Goal: Navigation & Orientation: Find specific page/section

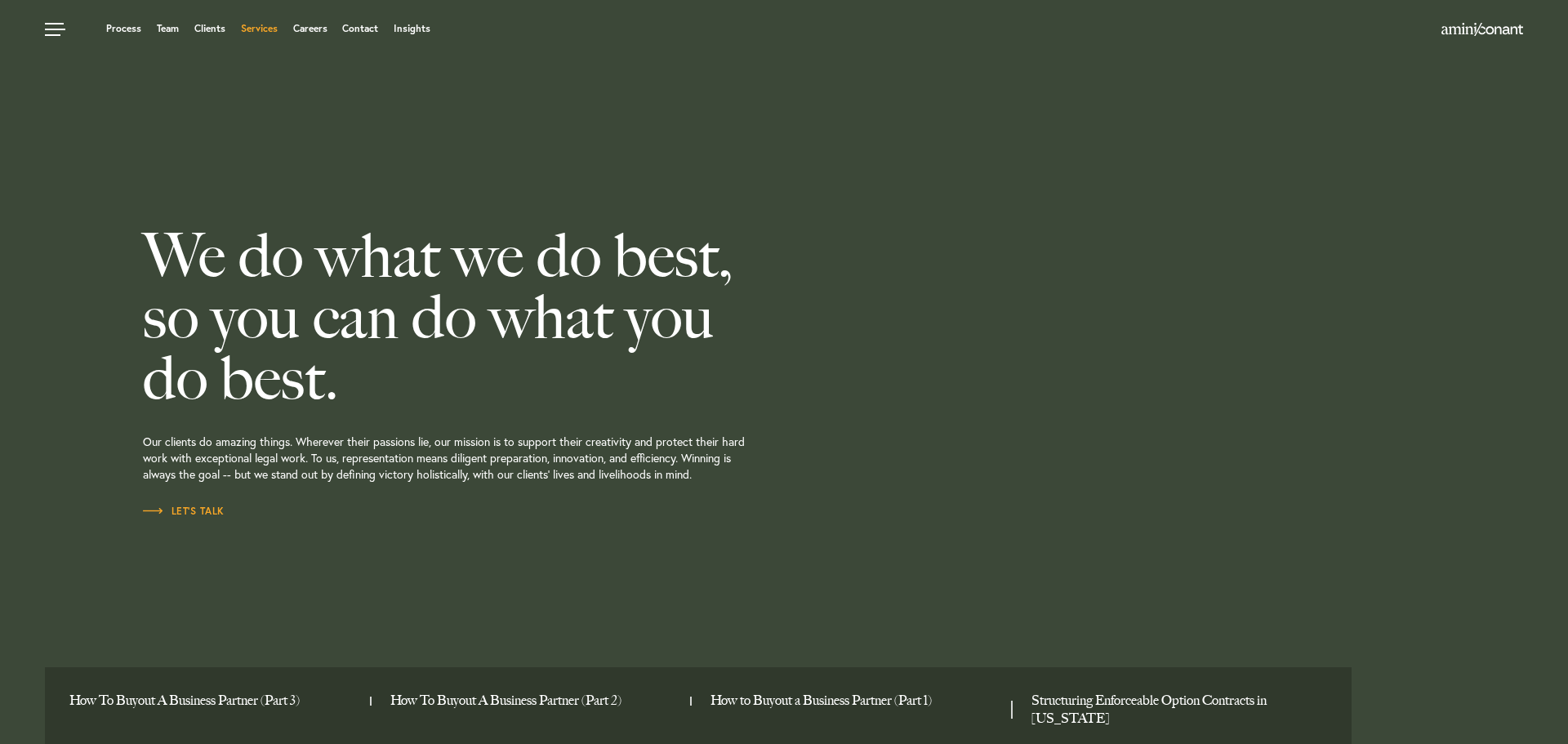
click at [264, 32] on link "Services" at bounding box center [260, 29] width 37 height 10
click at [51, 27] on link at bounding box center [57, 24] width 49 height 49
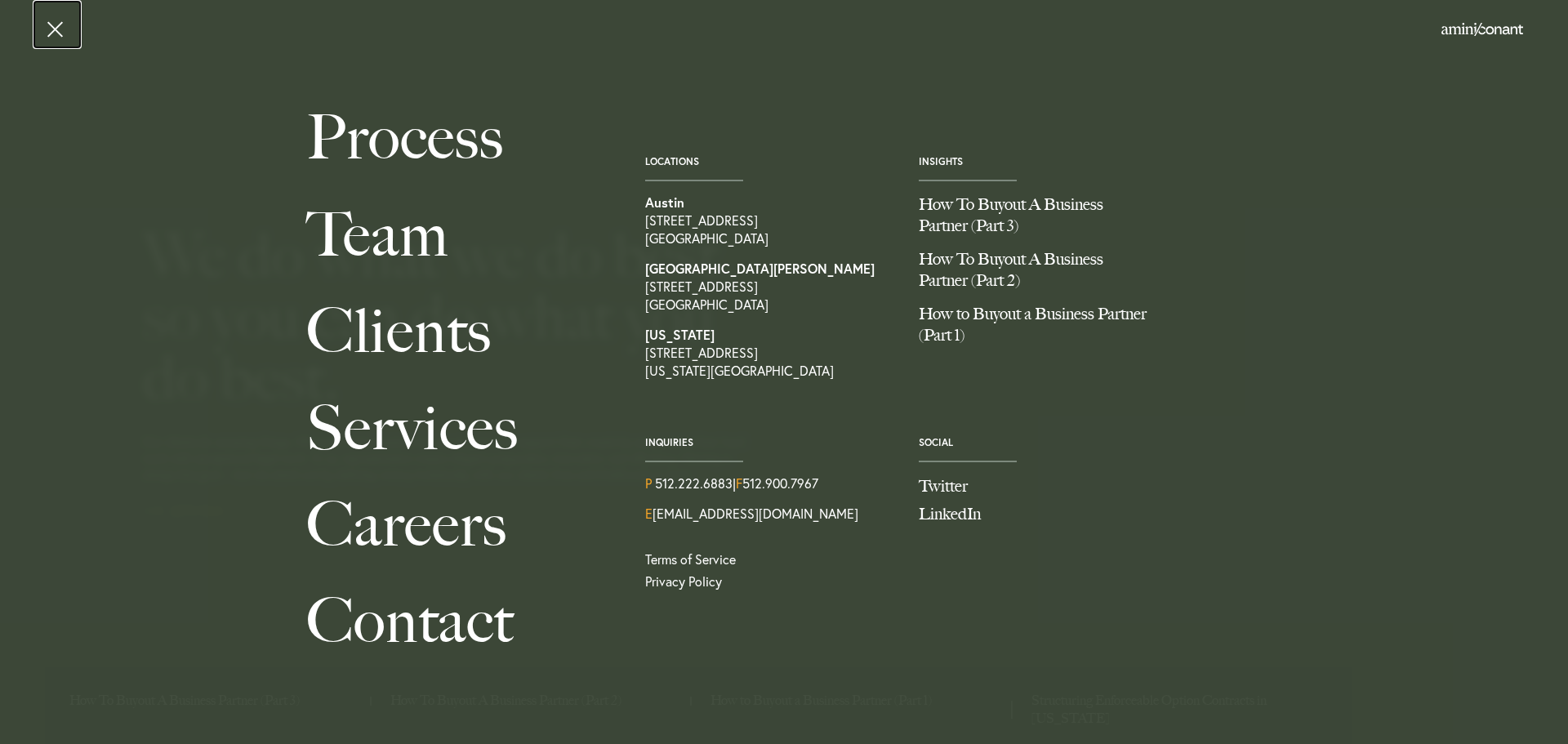
click at [58, 29] on link at bounding box center [57, 24] width 49 height 49
